Goal: Task Accomplishment & Management: Use online tool/utility

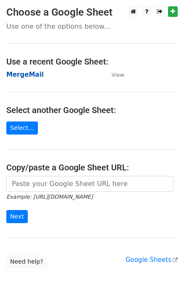
click at [24, 76] on strong "MergeMail" at bounding box center [25, 75] width 38 height 8
click at [31, 76] on strong "MergeMail" at bounding box center [25, 75] width 38 height 8
click at [26, 76] on strong "MergeMail" at bounding box center [25, 75] width 38 height 8
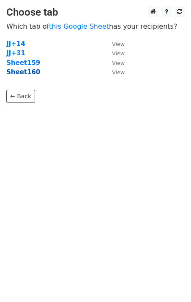
click at [21, 74] on strong "Sheet160" at bounding box center [23, 72] width 34 height 8
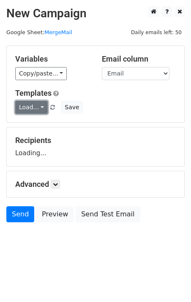
click at [29, 106] on link "Load..." at bounding box center [31, 107] width 32 height 13
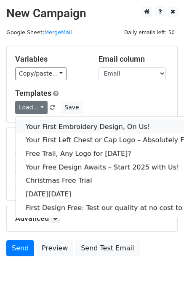
click at [52, 121] on link "Your First Embroidery Design, On Us!" at bounding box center [113, 126] width 194 height 13
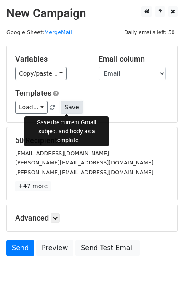
click at [70, 109] on button "Save" at bounding box center [72, 107] width 22 height 13
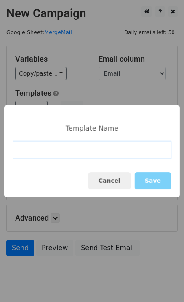
click at [42, 148] on input at bounding box center [92, 150] width 159 height 18
paste input "No Cost for Your First Logo, Your First Design Is On Us!"
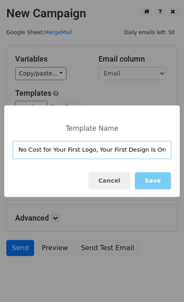
type input "No Cost for Your First Logo, Your First Design Is On Us!"
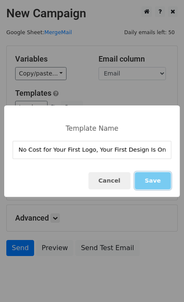
click at [153, 183] on button "Save" at bounding box center [153, 180] width 36 height 17
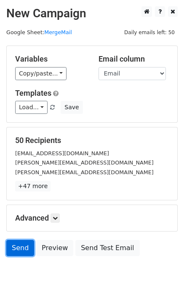
click at [27, 249] on link "Send" at bounding box center [20, 248] width 28 height 16
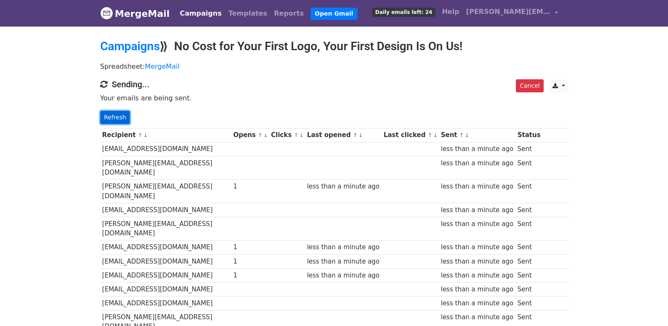
click at [110, 112] on link "Refresh" at bounding box center [115, 117] width 30 height 13
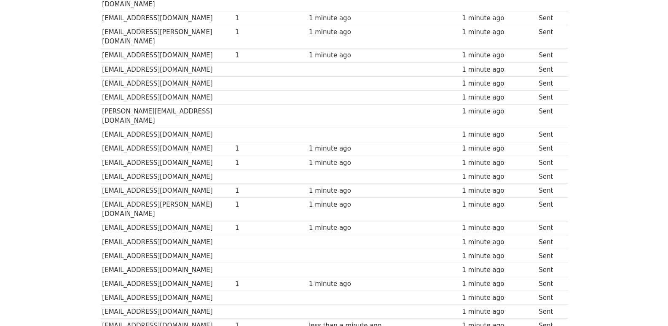
scroll to position [587, 0]
